Goal: Information Seeking & Learning: Learn about a topic

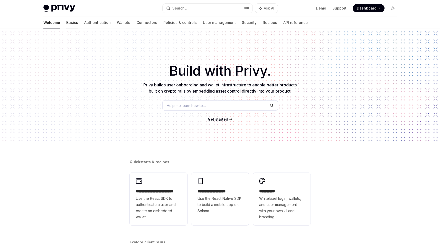
click at [66, 21] on link "Basics" at bounding box center [72, 22] width 12 height 12
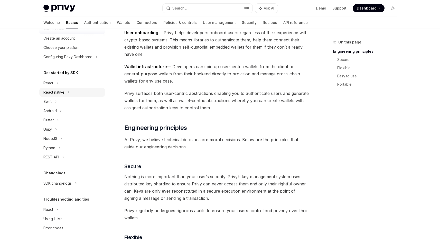
scroll to position [77, 0]
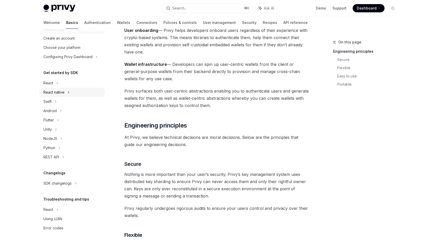
click at [62, 91] on div "React native" at bounding box center [53, 92] width 21 height 6
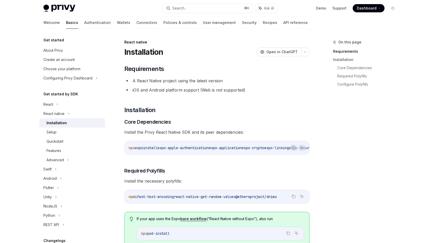
click at [85, 45] on div "Get started About Privy Create an account Choose your platform Configuring Priv…" at bounding box center [72, 60] width 66 height 46
click at [71, 10] on img at bounding box center [59, 8] width 32 height 7
type textarea "*"
